Goal: Register for event/course

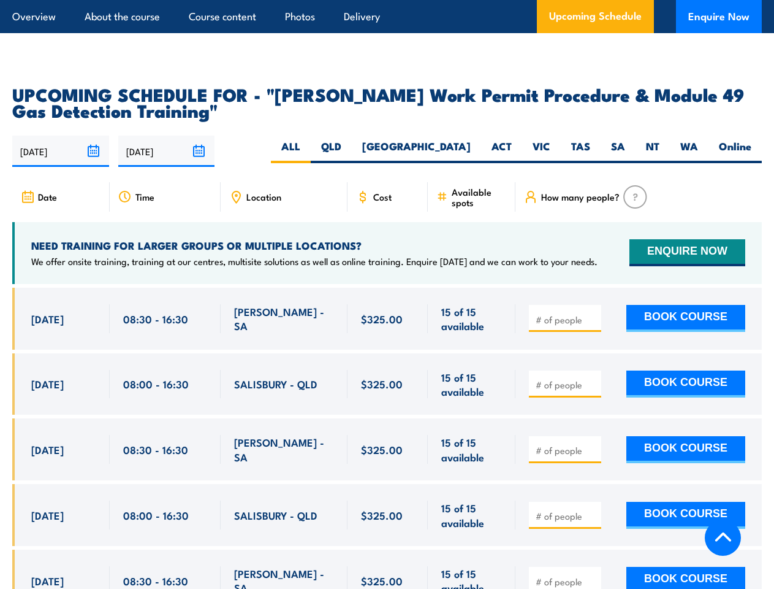
click at [387, 0] on article "Overview About the course Course content Photos Delivery Upcoming Schedule Enqu…" at bounding box center [387, 16] width 750 height 33
click at [61, 135] on input "[DATE]" at bounding box center [60, 150] width 97 height 31
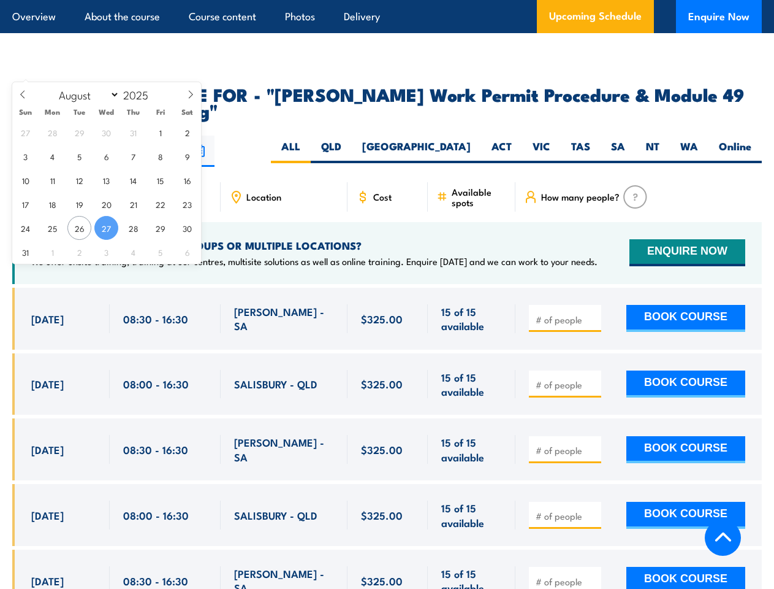
click at [167, 135] on input "[DATE]" at bounding box center [166, 150] width 97 height 31
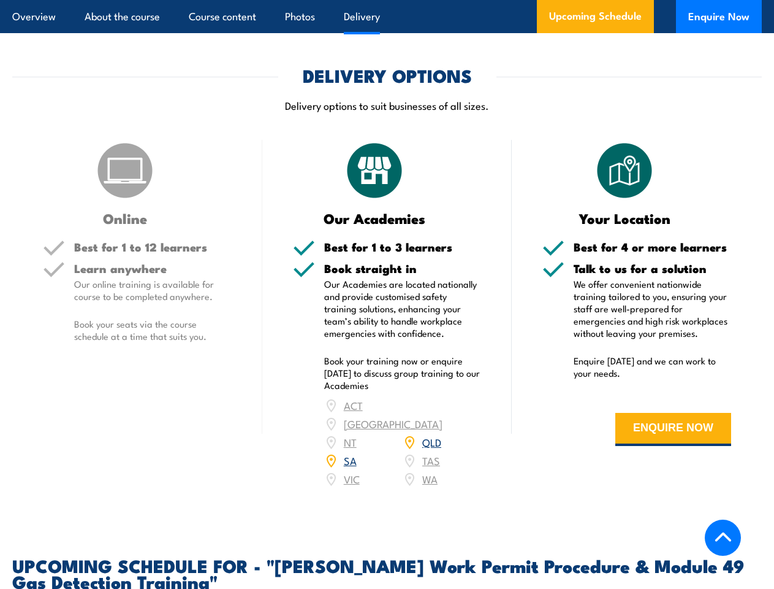
click at [387, 0] on article "Overview About the course Course content Photos Delivery Upcoming Schedule Enqu…" at bounding box center [387, 16] width 750 height 33
